Goal: Task Accomplishment & Management: Manage account settings

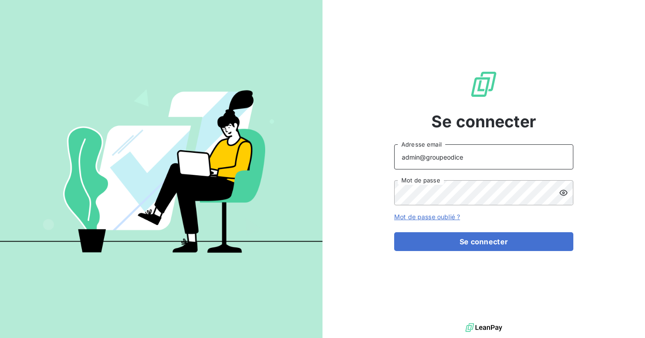
click at [458, 154] on input "admin@groupeodice" at bounding box center [483, 156] width 179 height 25
type input "admin@actasas"
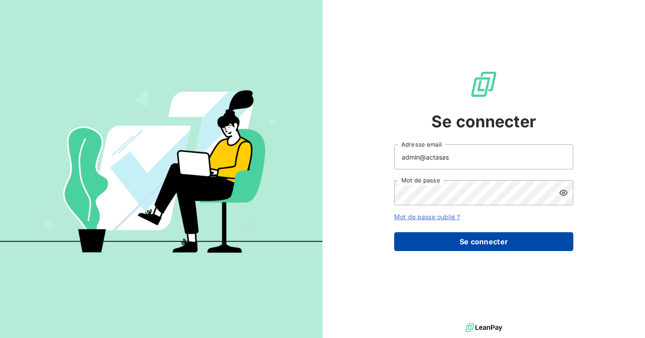
click at [484, 234] on button "Se connecter" at bounding box center [483, 241] width 179 height 19
click at [480, 240] on button "Se connecter" at bounding box center [483, 241] width 179 height 19
click at [477, 246] on button "Se connecter" at bounding box center [483, 241] width 179 height 19
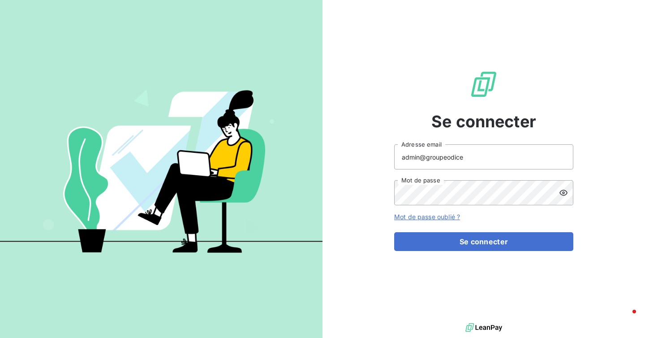
click at [478, 163] on input "admin@groupeodice" at bounding box center [483, 156] width 179 height 25
type input "admin@actasas"
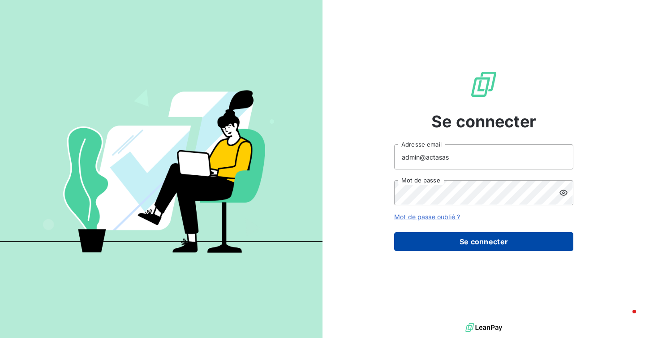
click at [483, 245] on button "Se connecter" at bounding box center [483, 241] width 179 height 19
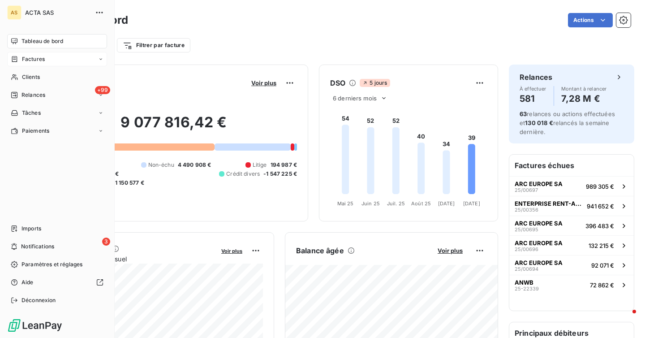
click at [35, 57] on span "Factures" at bounding box center [33, 59] width 23 height 8
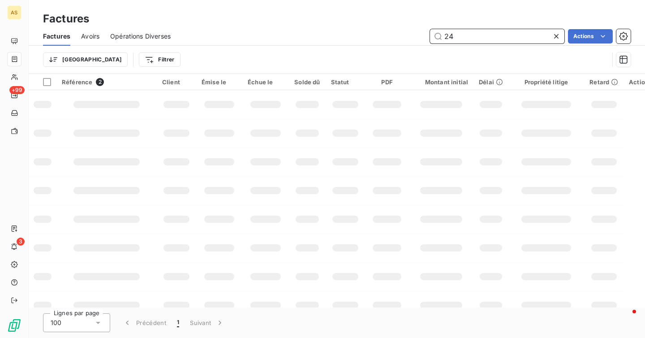
type input "2"
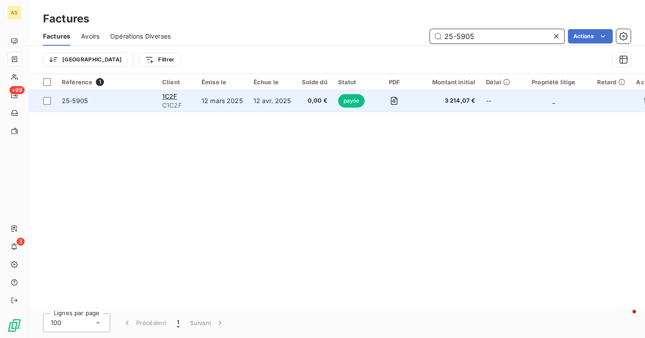
type input "25-5905"
click at [261, 103] on td "12 avr. 2025" at bounding box center [272, 101] width 48 height 22
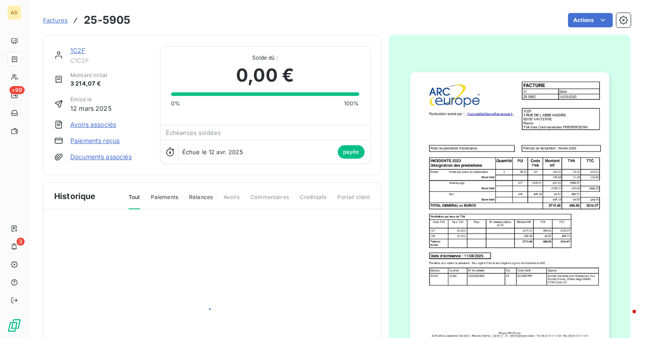
click at [73, 48] on link "1C2F" at bounding box center [77, 51] width 15 height 8
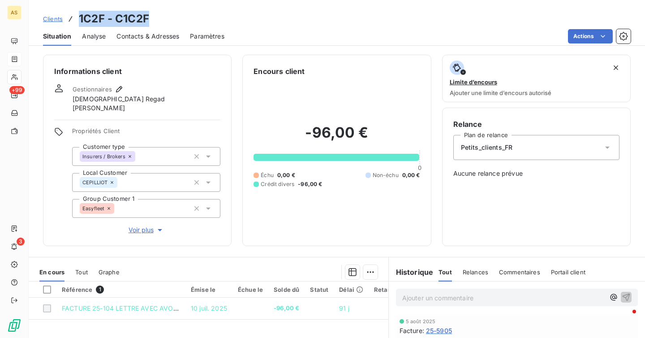
drag, startPoint x: 146, startPoint y: 19, endPoint x: 80, endPoint y: 13, distance: 65.7
click at [80, 13] on h3 "1C2F - C1C2F" at bounding box center [114, 19] width 70 height 16
copy h3 "1C2F - C1C2F"
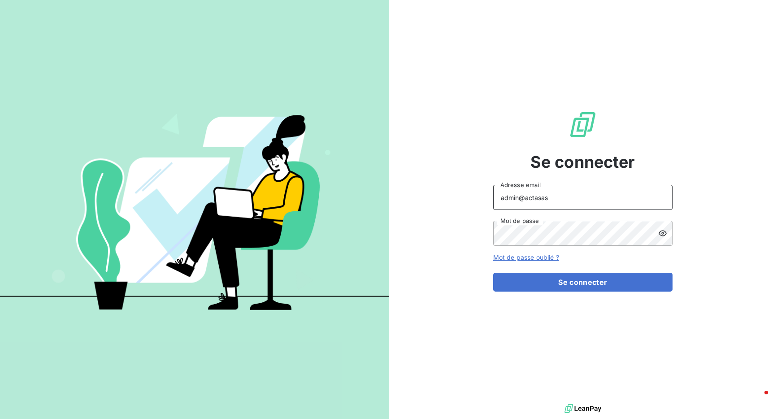
click at [581, 195] on input "admin@actasas" at bounding box center [582, 197] width 179 height 25
type input "[EMAIL_ADDRESS][DOMAIN_NAME]"
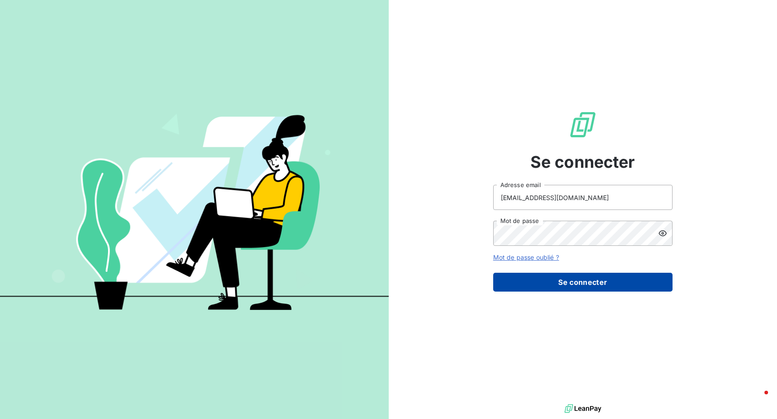
click at [581, 277] on button "Se connecter" at bounding box center [582, 282] width 179 height 19
